Goal: Check status: Check status

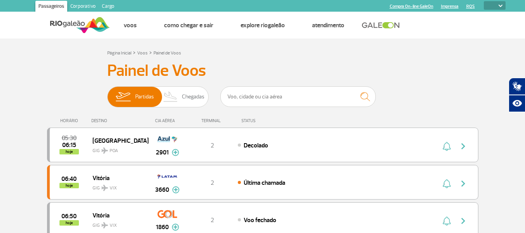
select select
click at [198, 97] on span "Chegadas" at bounding box center [193, 97] width 23 height 20
click at [107, 93] on input "Partidas Chegadas" at bounding box center [107, 93] width 0 height 0
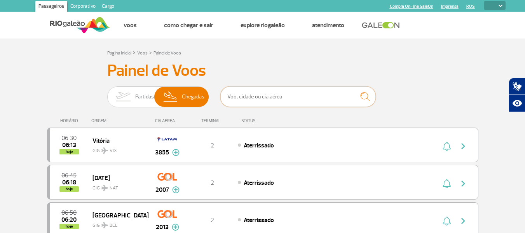
click at [254, 97] on input "text" at bounding box center [299, 96] width 156 height 21
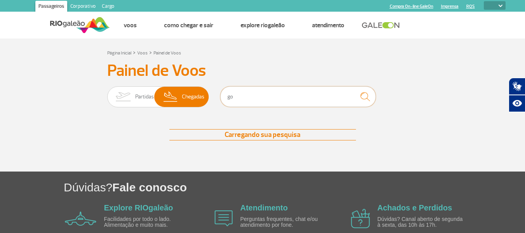
type input "g"
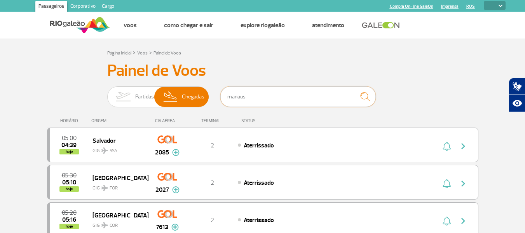
type input "manaus"
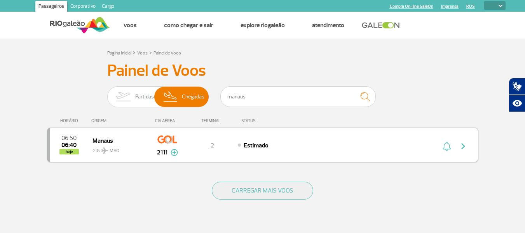
click at [278, 145] on div "Estimado" at bounding box center [324, 145] width 172 height 9
click at [461, 148] on img "button" at bounding box center [463, 146] width 9 height 9
click at [205, 144] on div "2" at bounding box center [212, 145] width 51 height 9
